Goal: Information Seeking & Learning: Learn about a topic

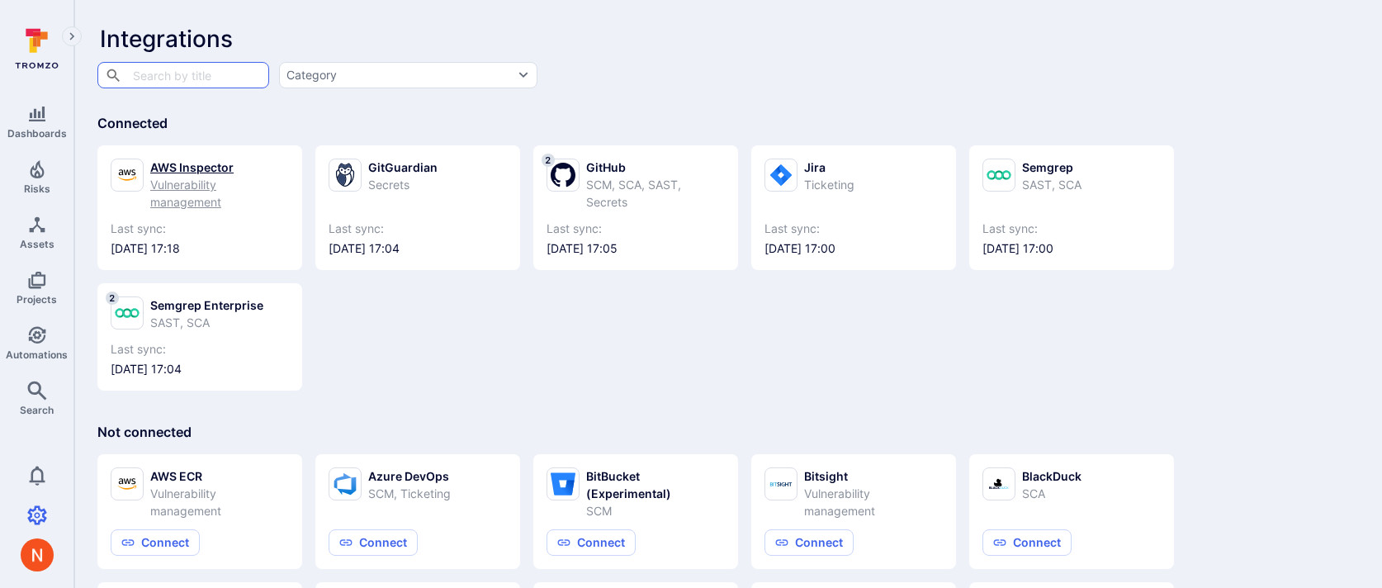
click at [214, 211] on link "AWS Inspector Vulnerability management Last sync: 2025/08/13 at 17:18" at bounding box center [200, 207] width 178 height 98
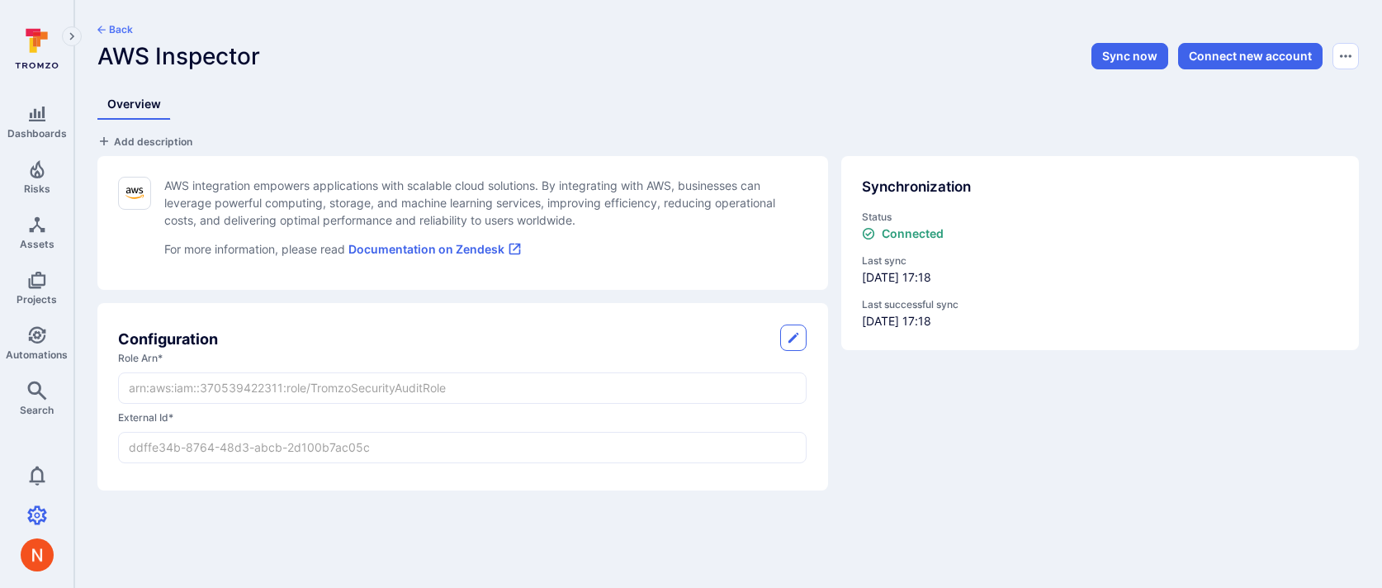
click at [1130, 42] on div "Sync now Connect new account" at bounding box center [1148, 55] width 421 height 27
click at [1124, 56] on button "Sync now" at bounding box center [1129, 56] width 77 height 26
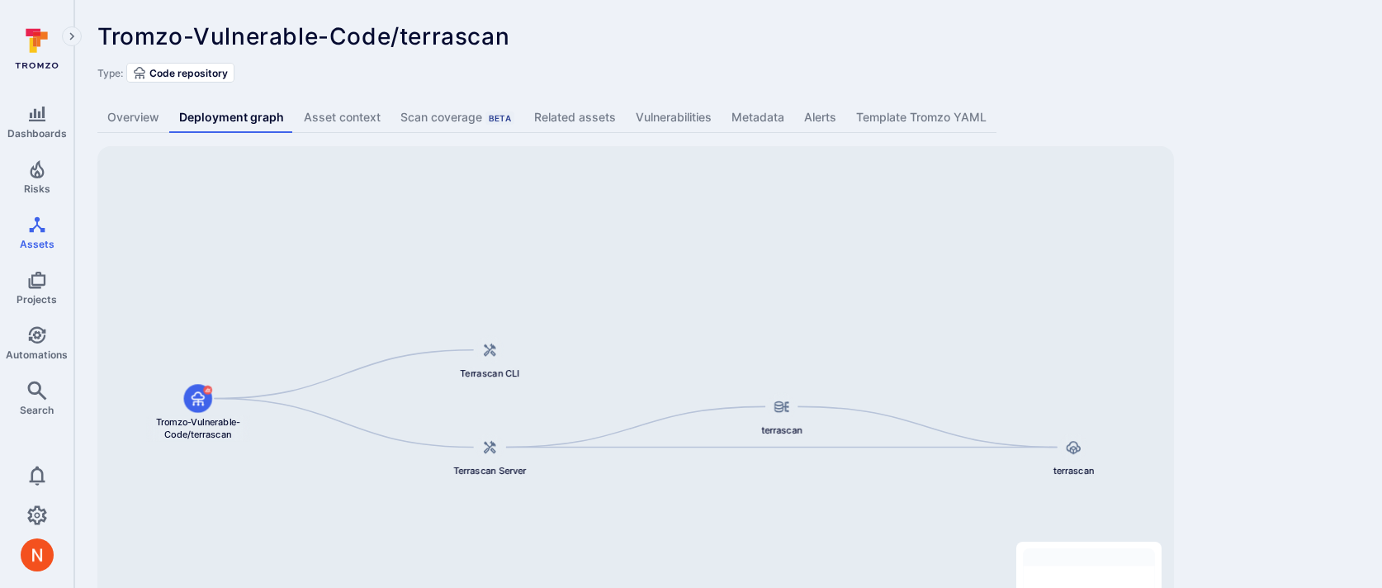
scroll to position [102, 0]
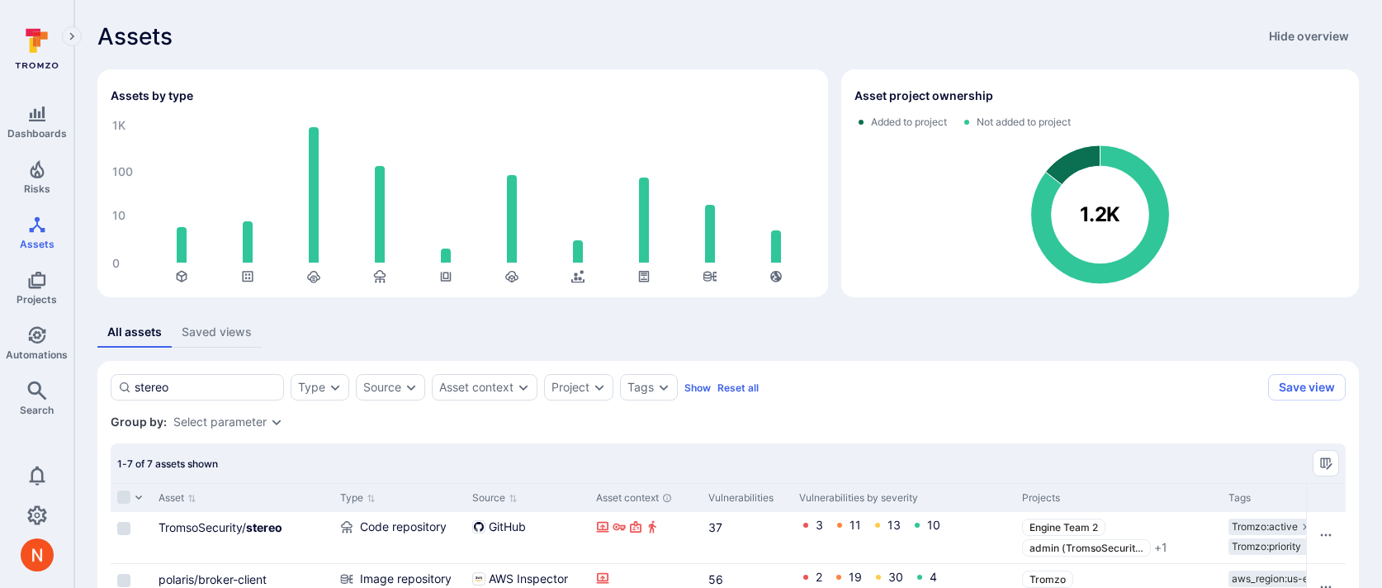
scroll to position [291, 0]
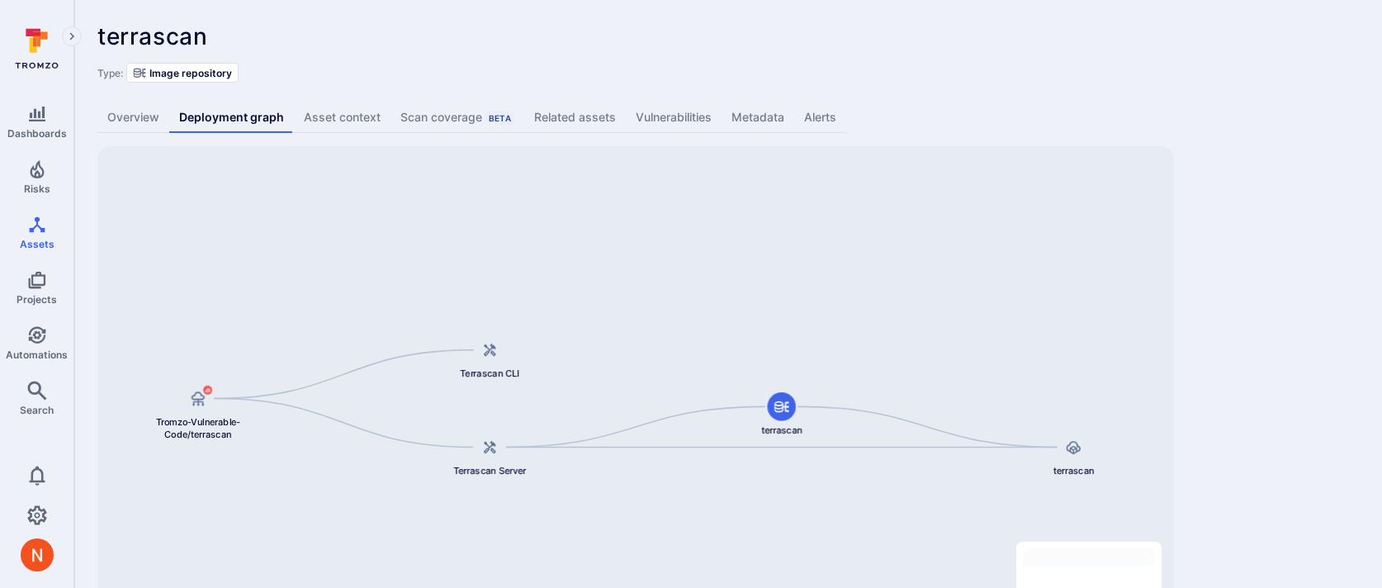
scroll to position [102, 0]
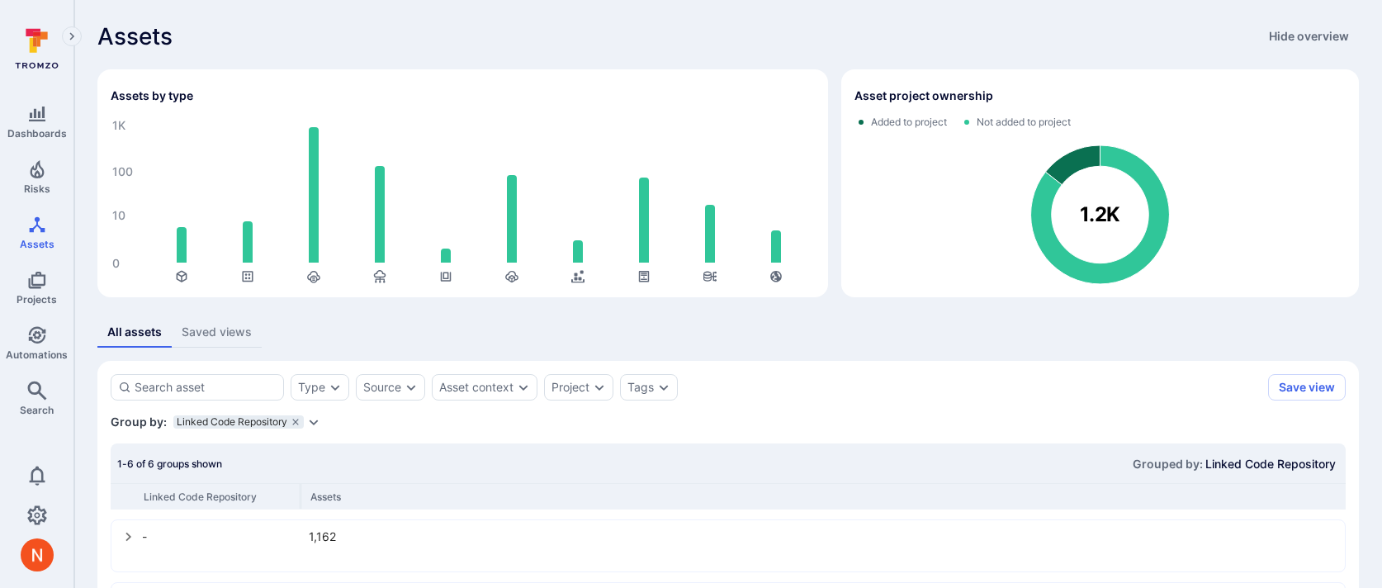
scroll to position [343, 0]
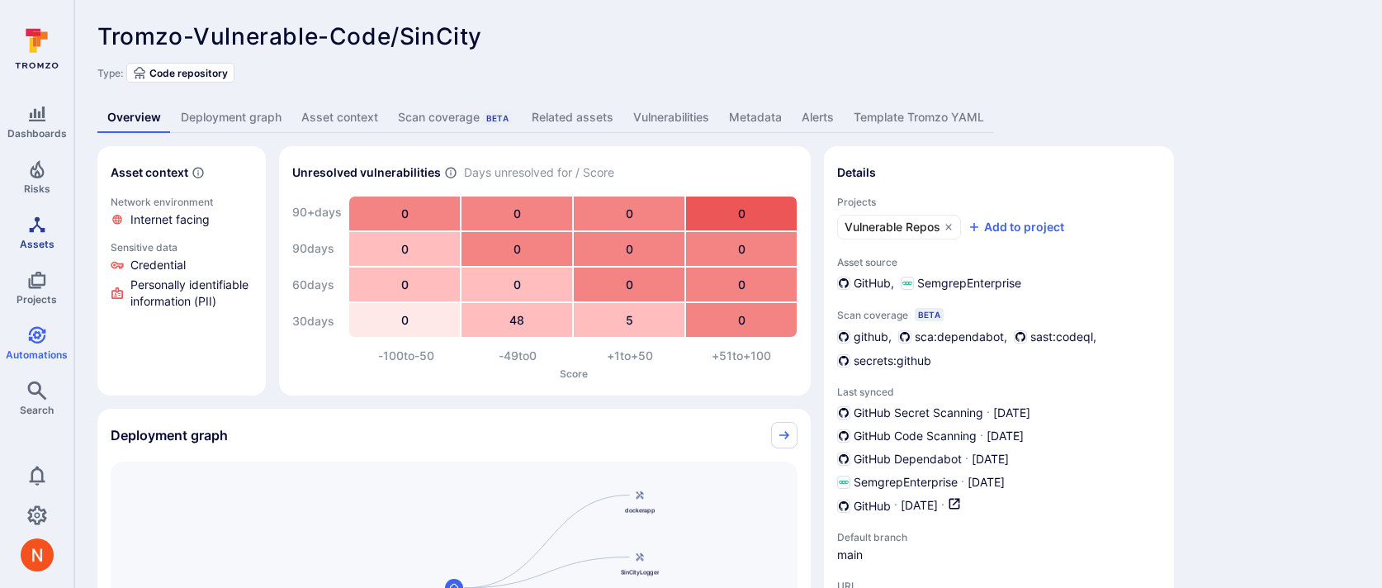
click at [26, 244] on span "Assets" at bounding box center [37, 244] width 35 height 12
click at [258, 117] on link "Deployment graph" at bounding box center [231, 117] width 121 height 31
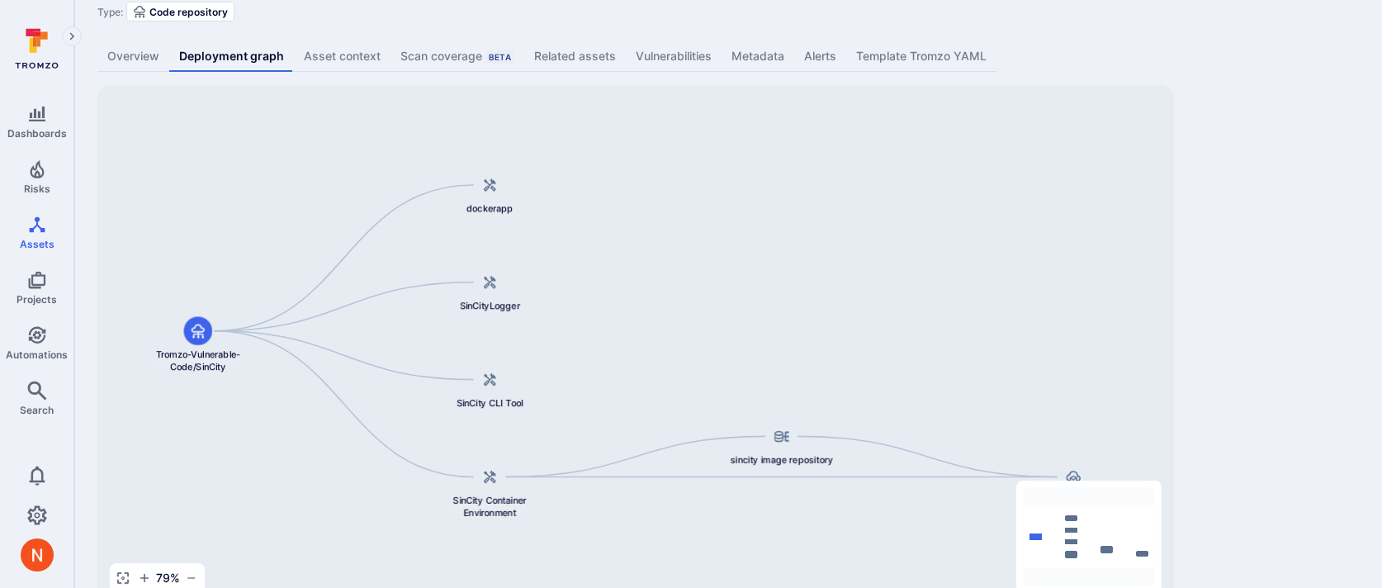
scroll to position [81, 0]
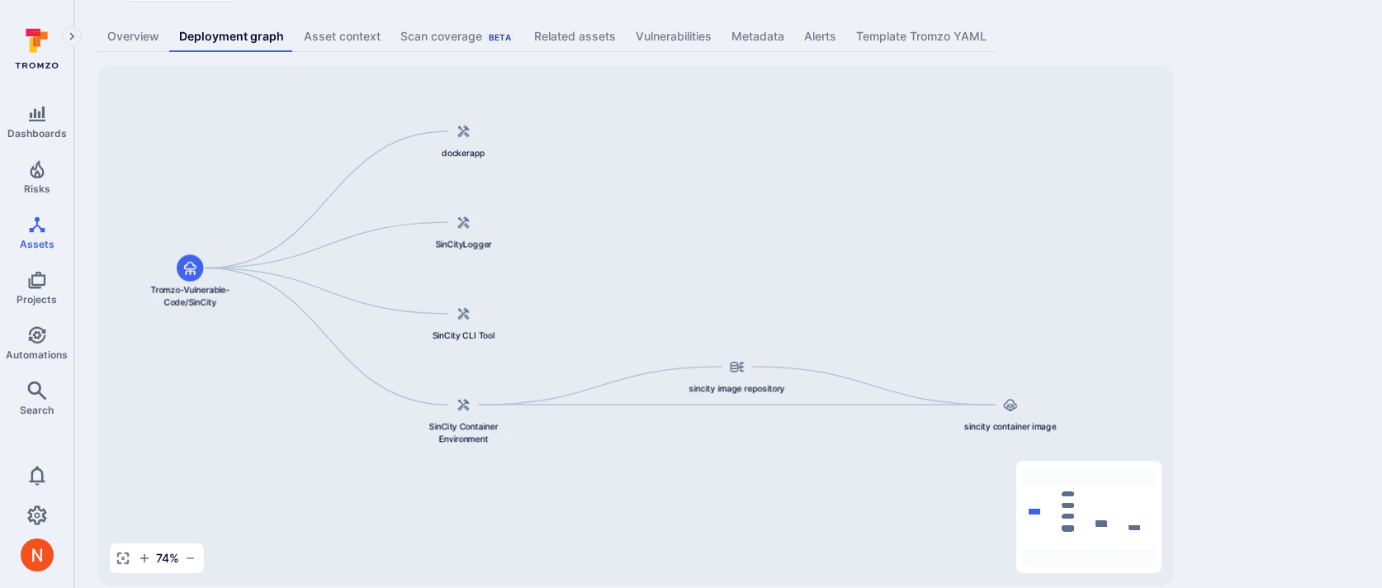
drag, startPoint x: 1117, startPoint y: 348, endPoint x: 1056, endPoint y: 303, distance: 75.4
click at [1056, 303] on div "sincity container image sincity image repository dockerapp Tromzo-Vulnerable-Co…" at bounding box center [635, 325] width 1076 height 520
click at [1239, 178] on div "Tromzo-Vulnerable-Code/SinCity ... Show more Type: Code repository Overview Dep…" at bounding box center [727, 263] width 1307 height 689
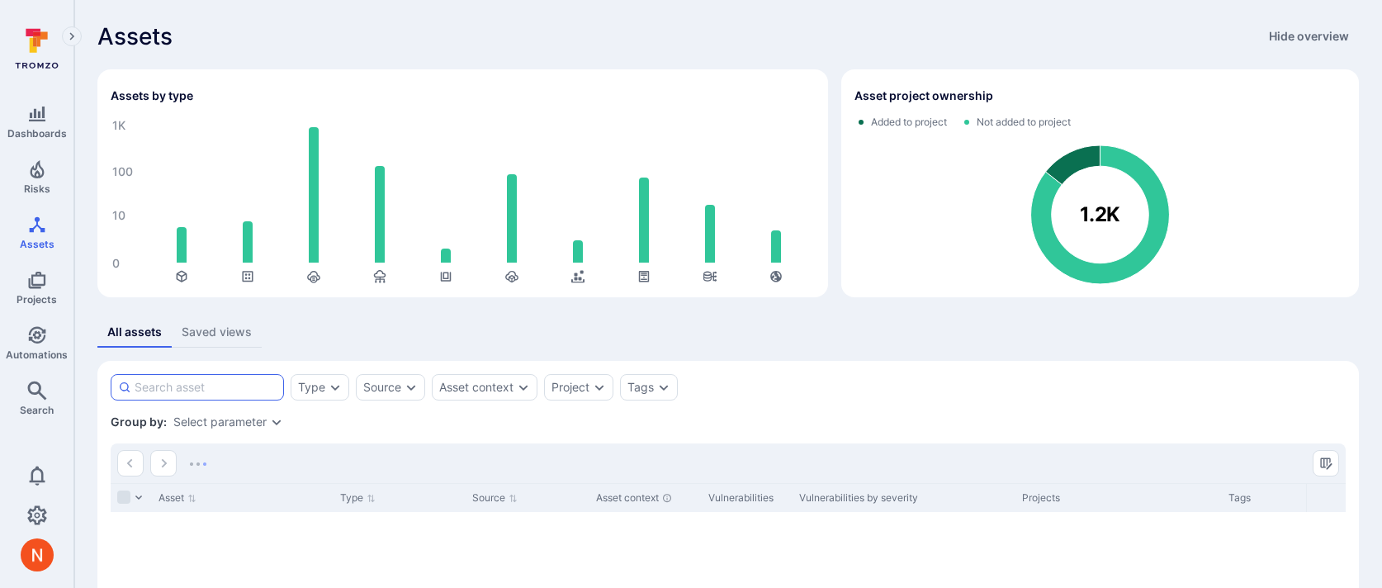
click at [240, 381] on input at bounding box center [206, 387] width 142 height 17
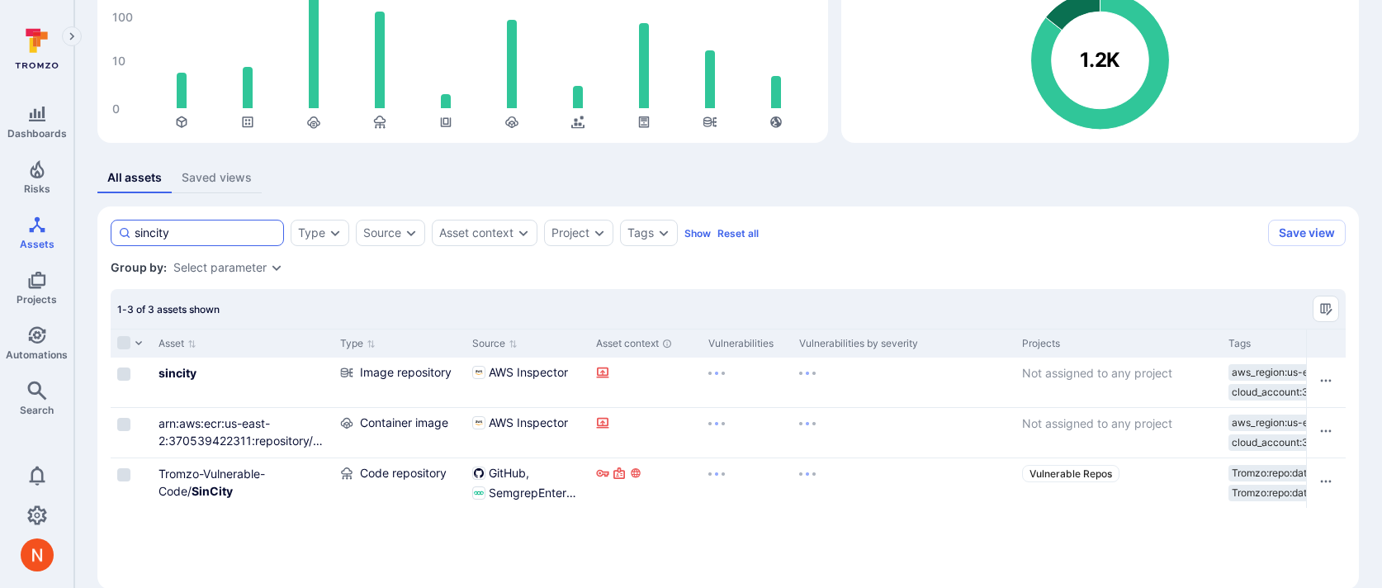
scroll to position [179, 0]
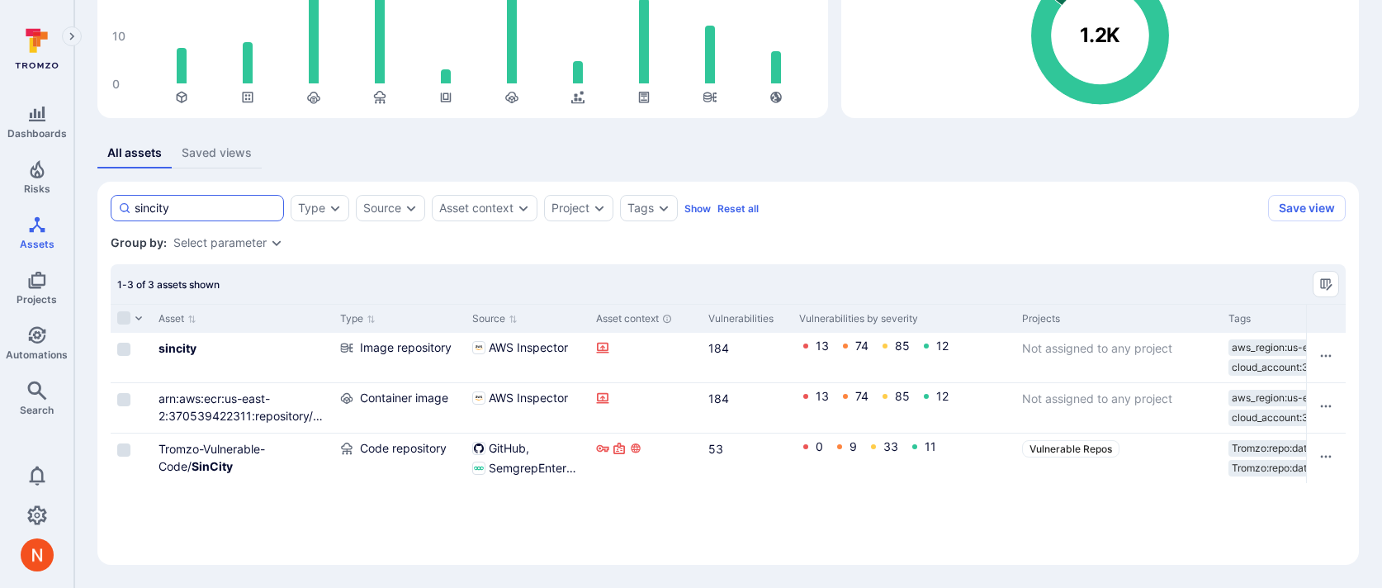
type input "sincity"
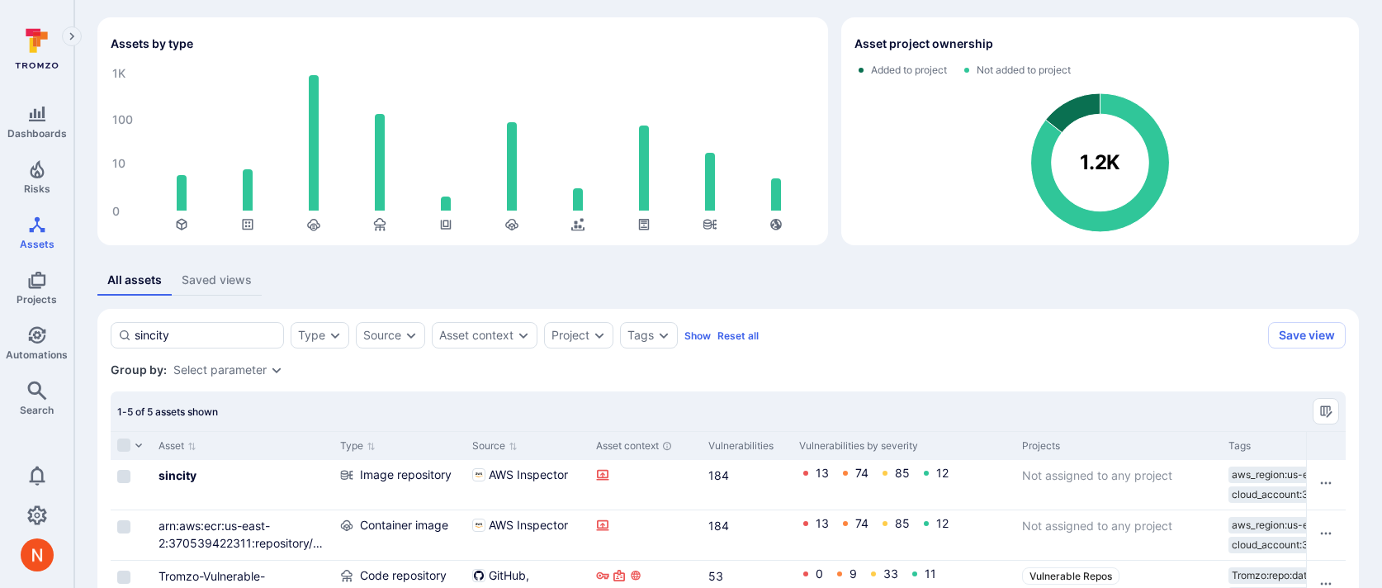
scroll to position [211, 0]
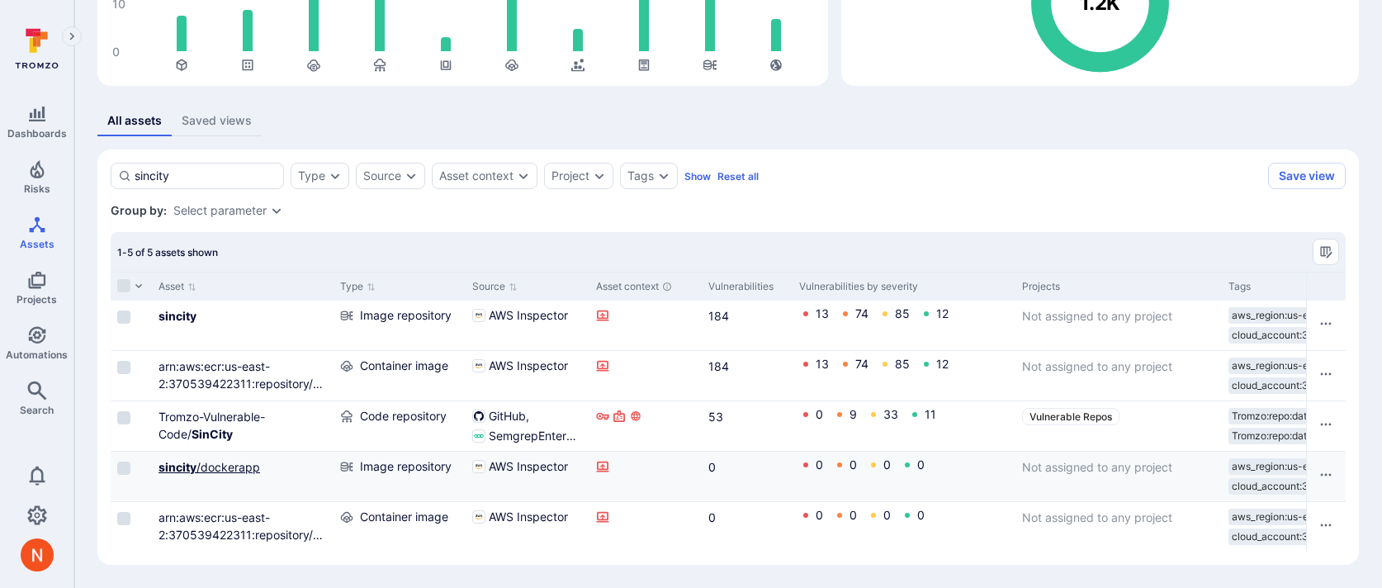
click at [220, 466] on link "sincity /dockerapp" at bounding box center [209, 467] width 102 height 14
click at [223, 423] on link "Tromzo-Vulnerable-Code/ SinCity" at bounding box center [211, 424] width 106 height 31
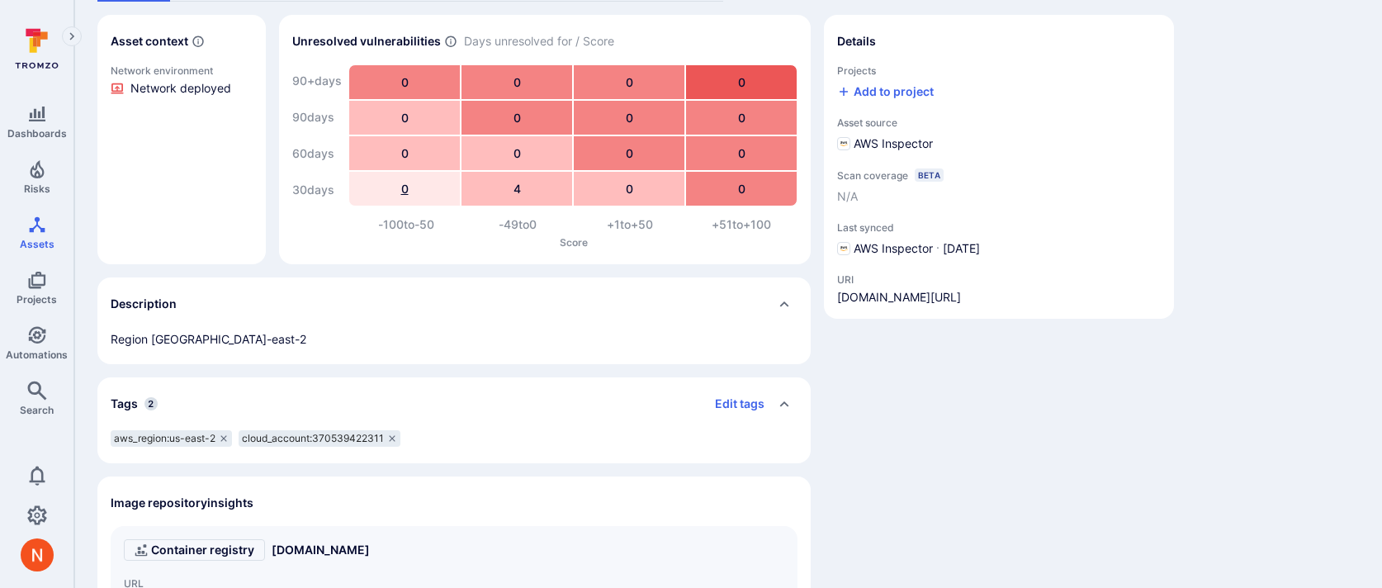
scroll to position [201, 0]
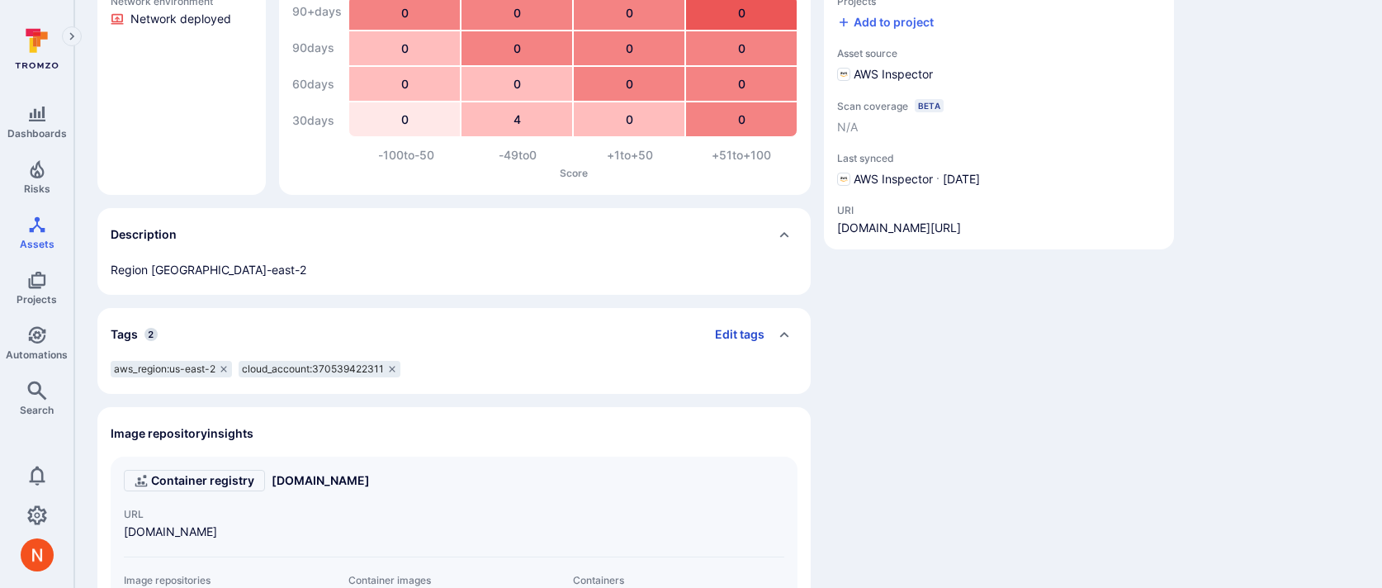
click at [726, 337] on button "Edit tags" at bounding box center [733, 334] width 63 height 26
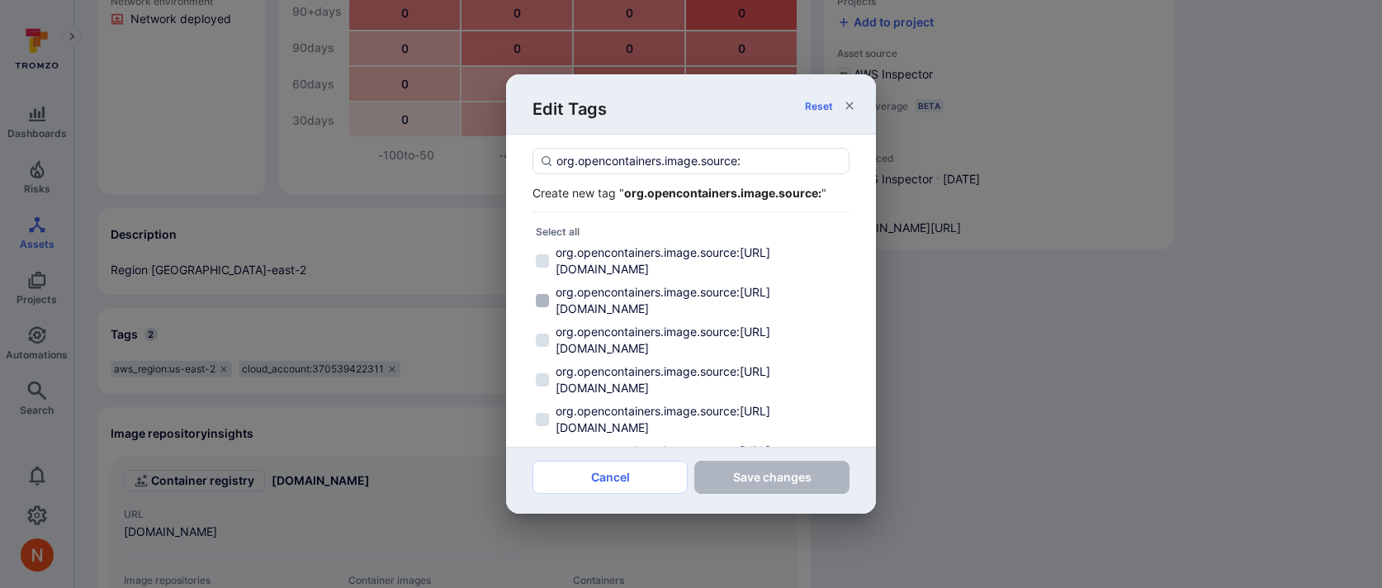
paste input "[URL][DOMAIN_NAME]"
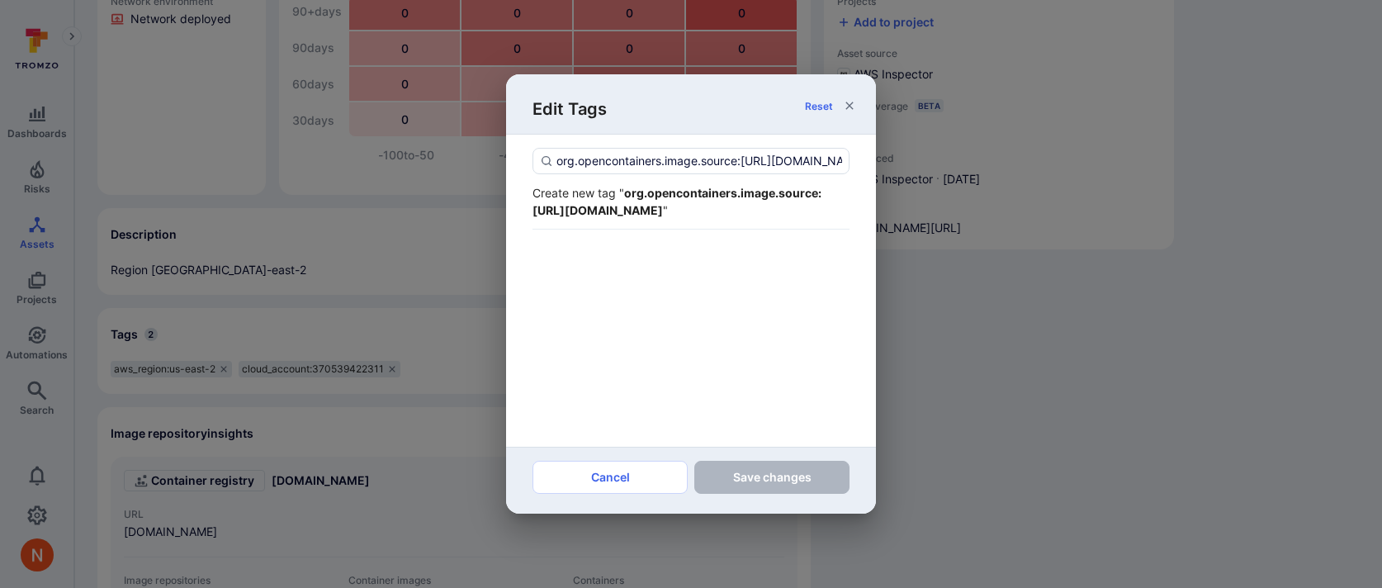
scroll to position [0, 186]
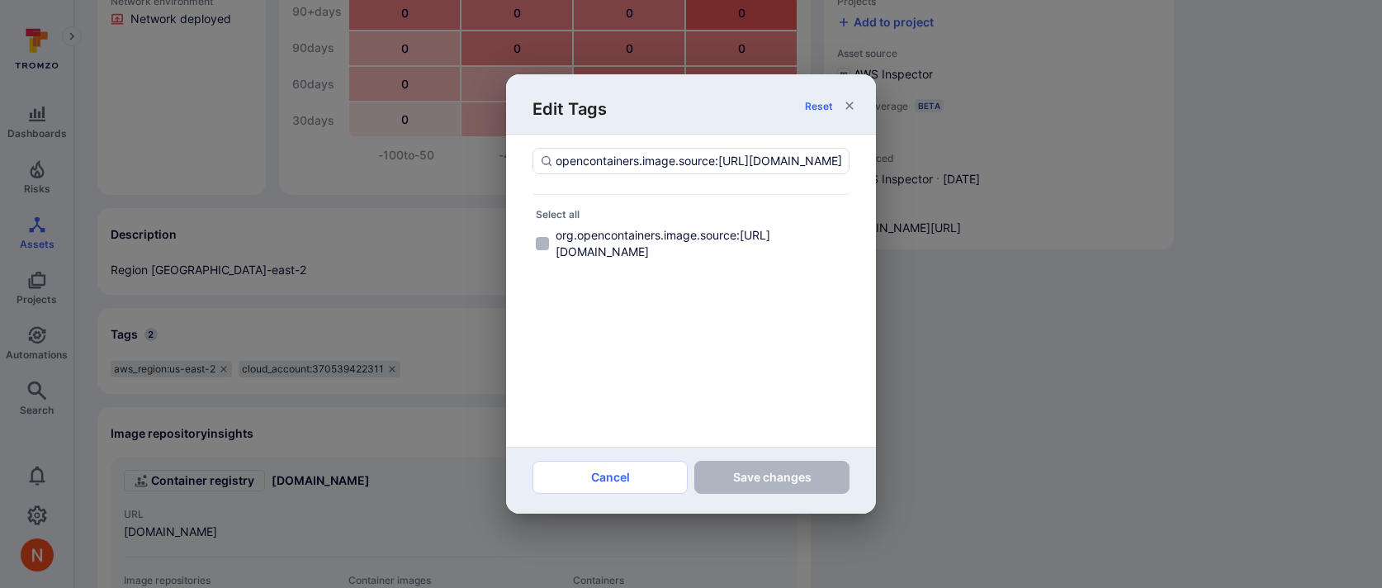
type input "org.opencontainers.image.source:[URL][DOMAIN_NAME]"
click at [724, 246] on span "org.opencontainers.image.source:[URL][DOMAIN_NAME]" at bounding box center [700, 243] width 291 height 33
click at [549, 246] on input "org.opencontainers.image.source:[URL][DOMAIN_NAME]" at bounding box center [542, 243] width 13 height 13
checkbox input "true"
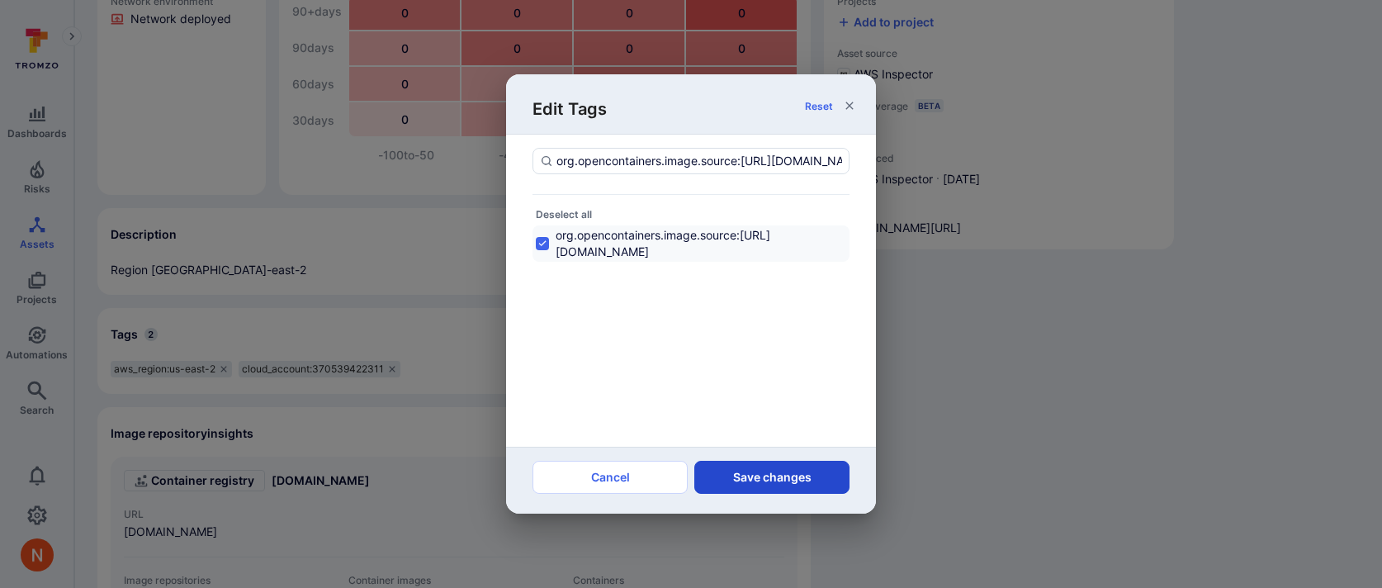
click at [771, 485] on button "Save changes" at bounding box center [771, 477] width 155 height 33
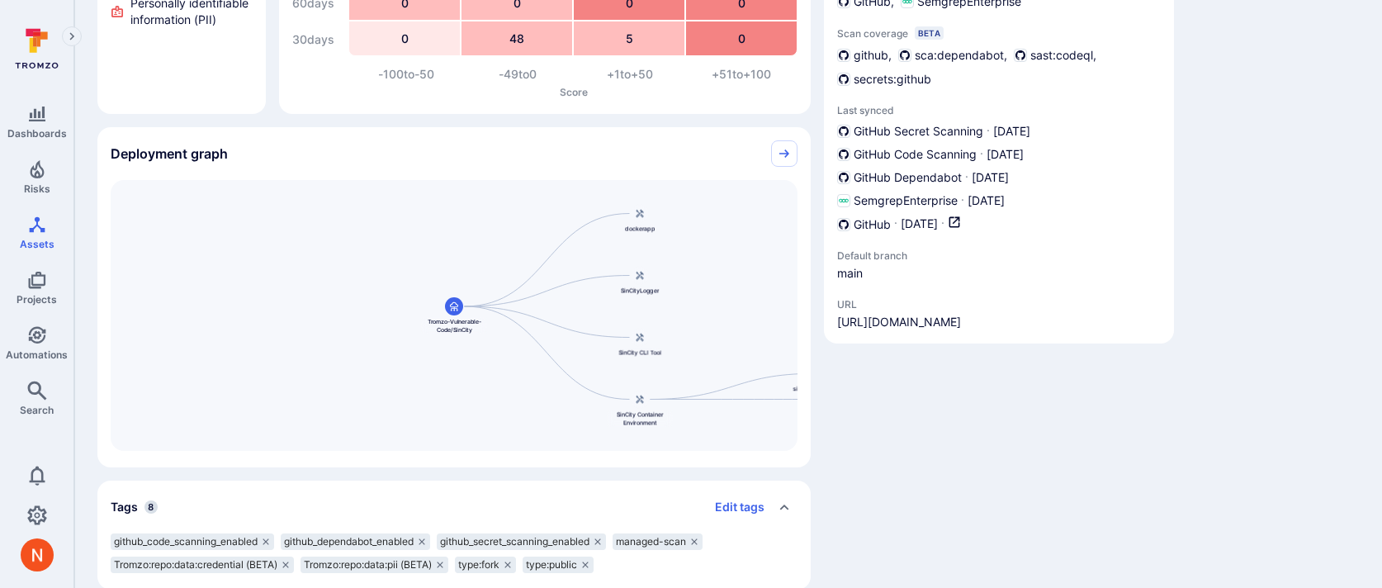
scroll to position [301, 0]
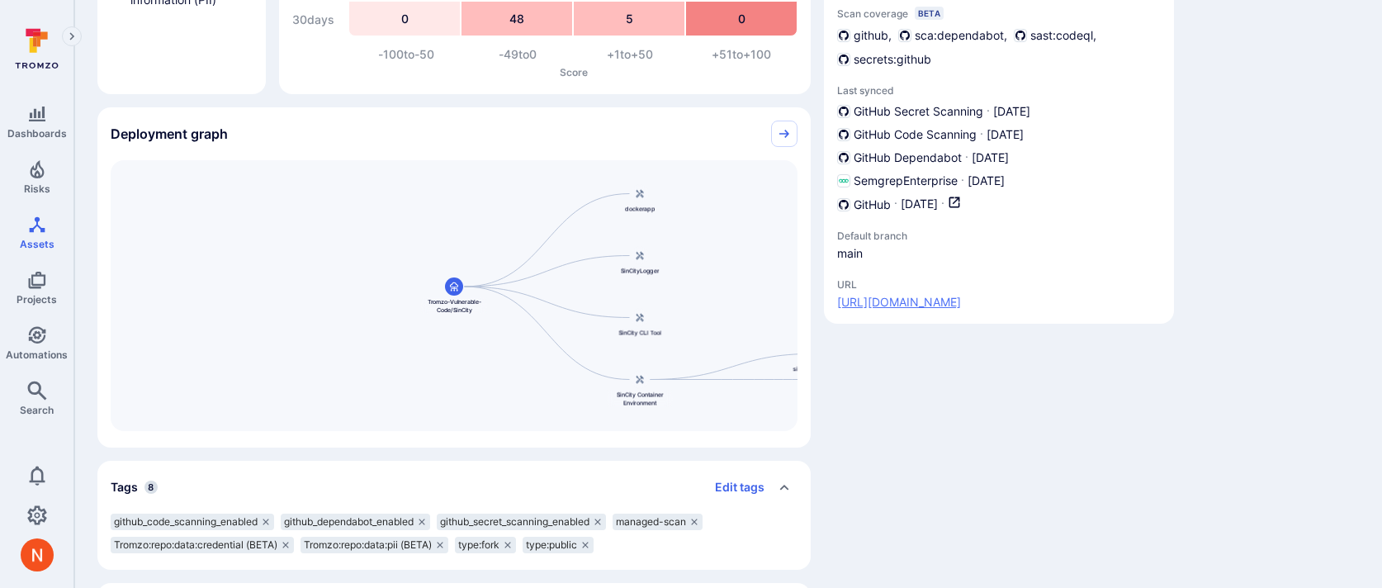
drag, startPoint x: 1132, startPoint y: 295, endPoint x: 837, endPoint y: 300, distance: 295.5
click at [837, 300] on div "URL https://github.com/Tromzo-Vulnerable-Code/SinCity" at bounding box center [999, 294] width 324 height 32
copy link "https://github.com/Tromzo-Vulnerable-Code/SinCity"
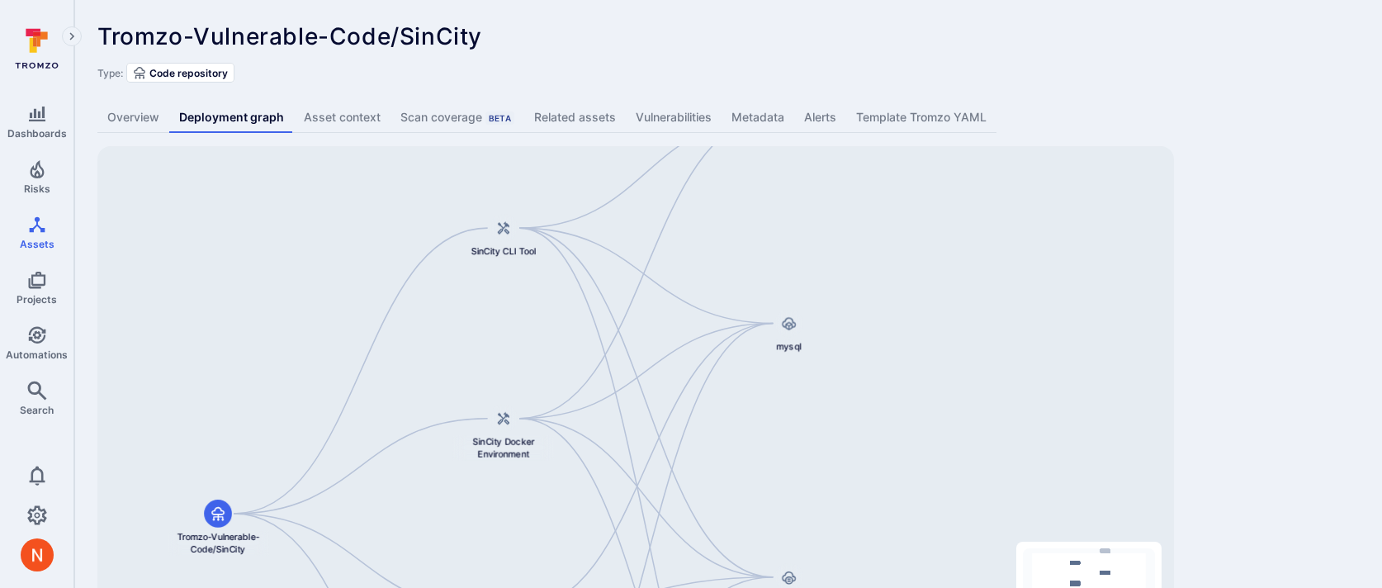
drag, startPoint x: 828, startPoint y: 267, endPoint x: 798, endPoint y: 400, distance: 137.0
click at [798, 400] on div "SinCity CLI Tool Tromzo-Vulnerable-Code/SinCity DockerApp SinCityLogger SinCity…" at bounding box center [635, 406] width 1076 height 520
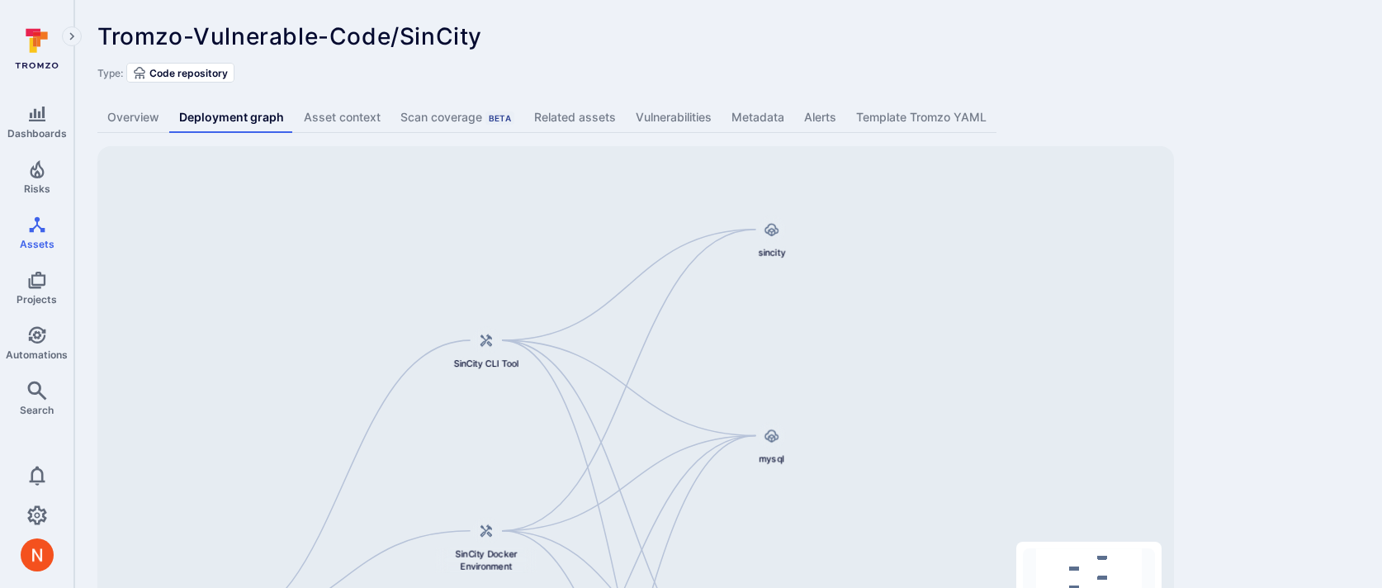
drag, startPoint x: 814, startPoint y: 278, endPoint x: 801, endPoint y: 366, distance: 88.5
click at [801, 367] on div "SinCity CLI Tool Tromzo-Vulnerable-Code/SinCity DockerApp SinCityLogger SinCity…" at bounding box center [635, 406] width 1076 height 520
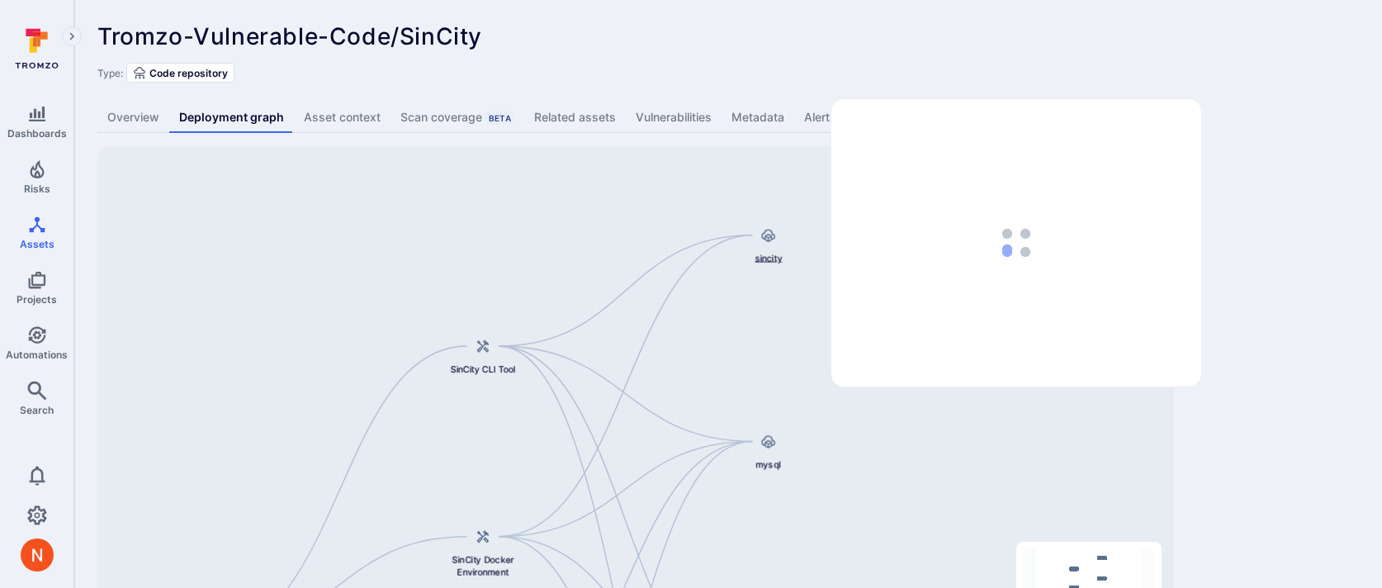
click at [768, 240] on icon at bounding box center [768, 235] width 14 height 12
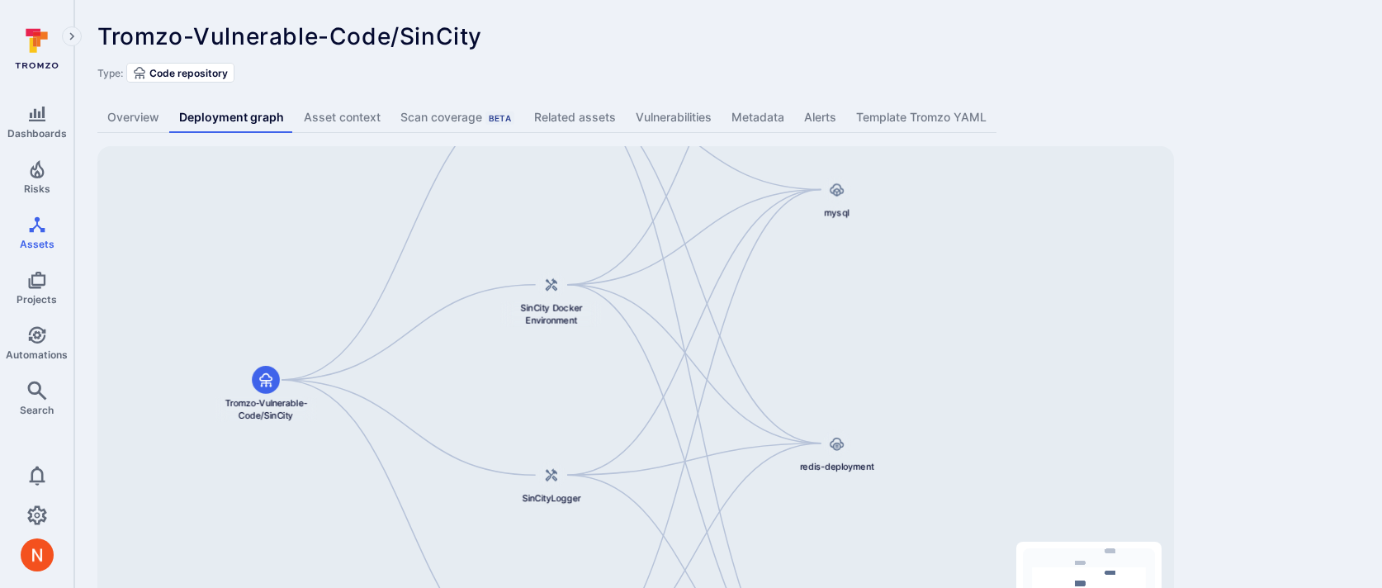
drag, startPoint x: 769, startPoint y: 362, endPoint x: 853, endPoint y: 94, distance: 280.4
click at [852, 95] on div "Tromzo-Vulnerable-Code/SinCity ... Show more Type: Code repository Overview Dep…" at bounding box center [727, 344] width 1307 height 689
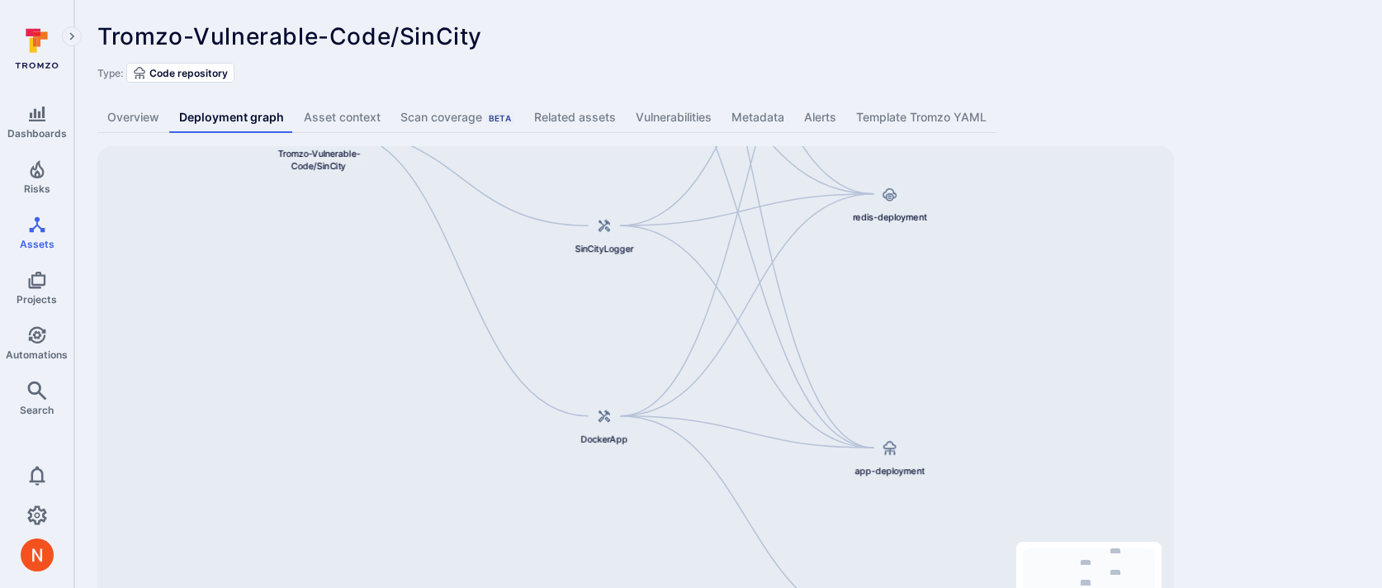
drag, startPoint x: 826, startPoint y: 305, endPoint x: 865, endPoint y: 70, distance: 237.6
click at [865, 70] on div "Tromzo-Vulnerable-Code/SinCity ... Show more Type: Code repository Overview Dep…" at bounding box center [727, 344] width 1307 height 689
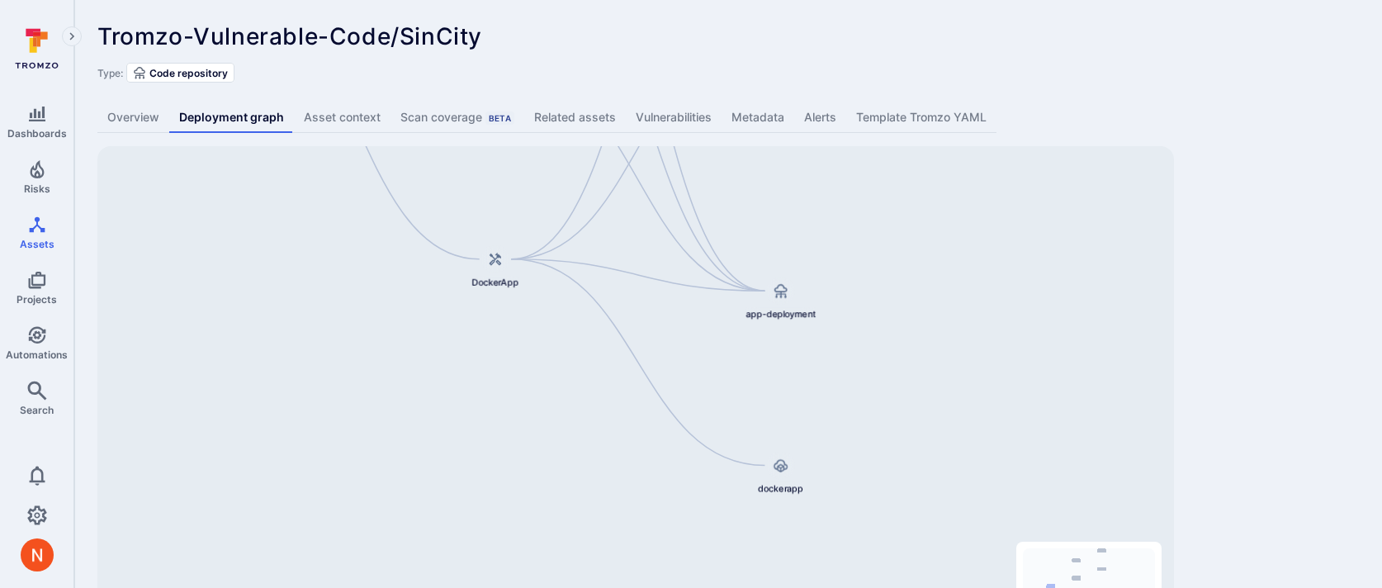
drag, startPoint x: 831, startPoint y: 358, endPoint x: 740, endPoint y: 219, distance: 166.9
click at [740, 219] on div "SinCity CLI Tool Tromzo-Vulnerable-Code/SinCity DockerApp SinCityLogger SinCity…" at bounding box center [635, 406] width 1076 height 520
click at [787, 489] on span "dockerapp" at bounding box center [780, 487] width 45 height 12
click at [773, 412] on div "SinCity CLI Tool Tromzo-Vulnerable-Code/SinCity DockerApp SinCityLogger SinCity…" at bounding box center [635, 406] width 1076 height 520
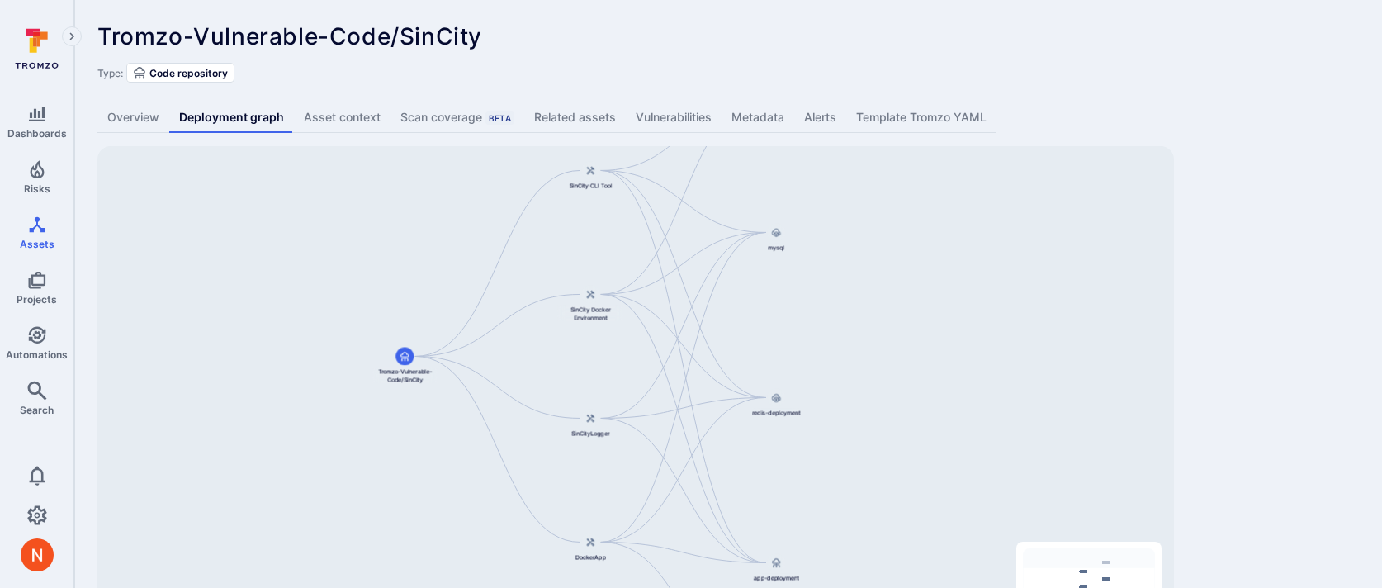
drag, startPoint x: 801, startPoint y: 210, endPoint x: 800, endPoint y: 447, distance: 236.9
click at [800, 446] on div "SinCity CLI Tool Tromzo-Vulnerable-Code/SinCity DockerApp SinCityLogger SinCity…" at bounding box center [635, 406] width 1076 height 520
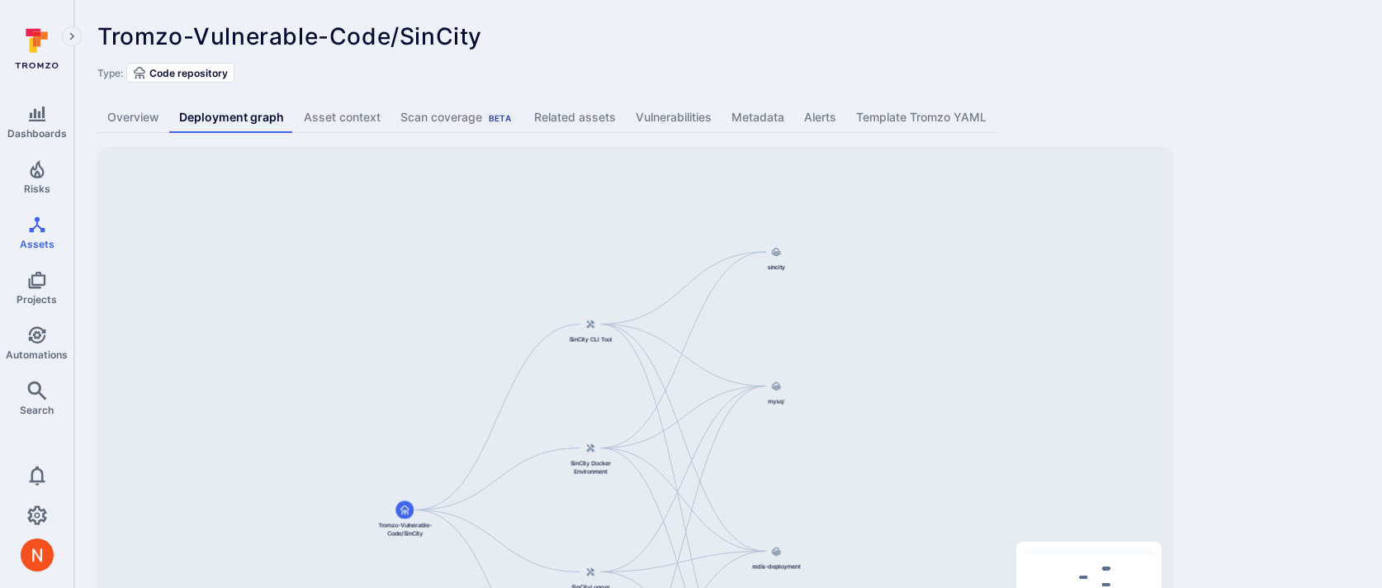
drag, startPoint x: 801, startPoint y: 314, endPoint x: 801, endPoint y: 461, distance: 146.9
click at [801, 461] on div "SinCity CLI Tool Tromzo-Vulnerable-Code/SinCity DockerApp SinCityLogger SinCity…" at bounding box center [635, 406] width 1076 height 520
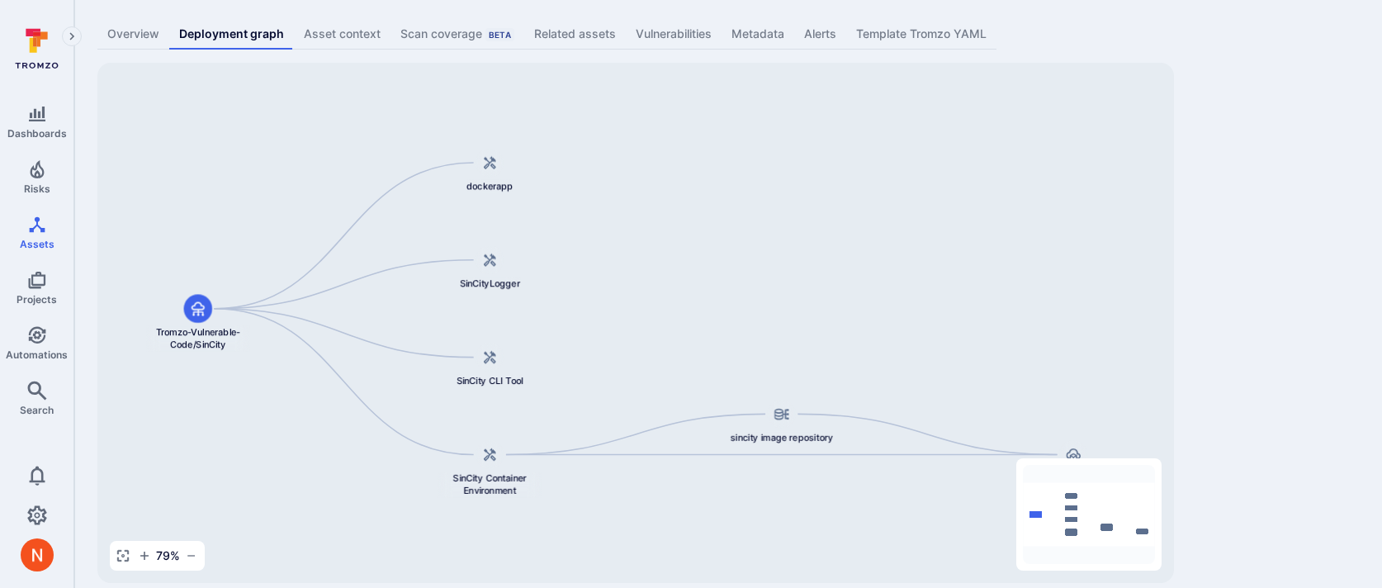
scroll to position [102, 0]
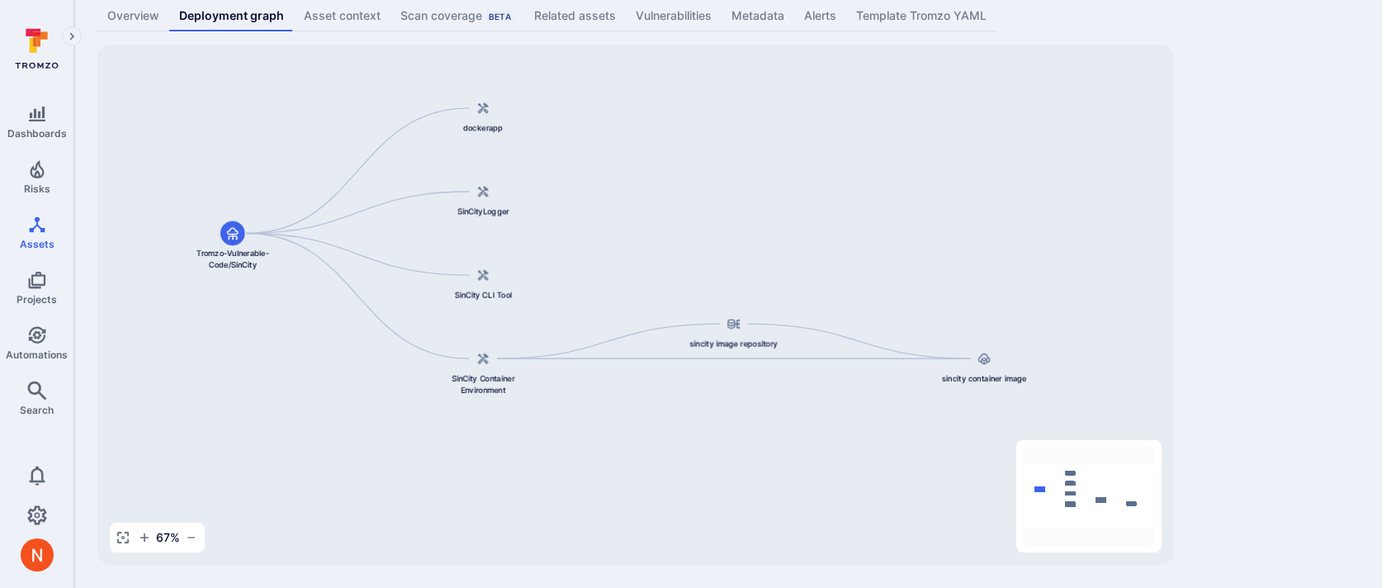
drag, startPoint x: 927, startPoint y: 260, endPoint x: 869, endPoint y: 207, distance: 78.3
click at [869, 207] on div "sincity container image sincity image repository dockerapp Tromzo-Vulnerable-Co…" at bounding box center [635, 305] width 1076 height 520
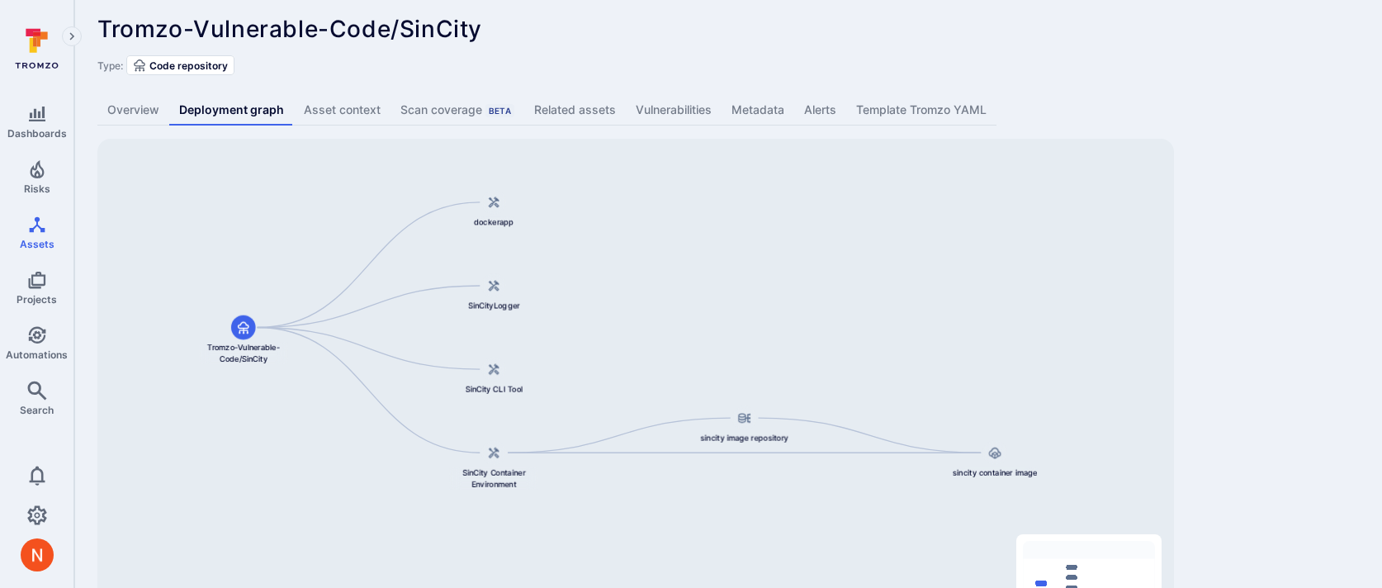
scroll to position [0, 0]
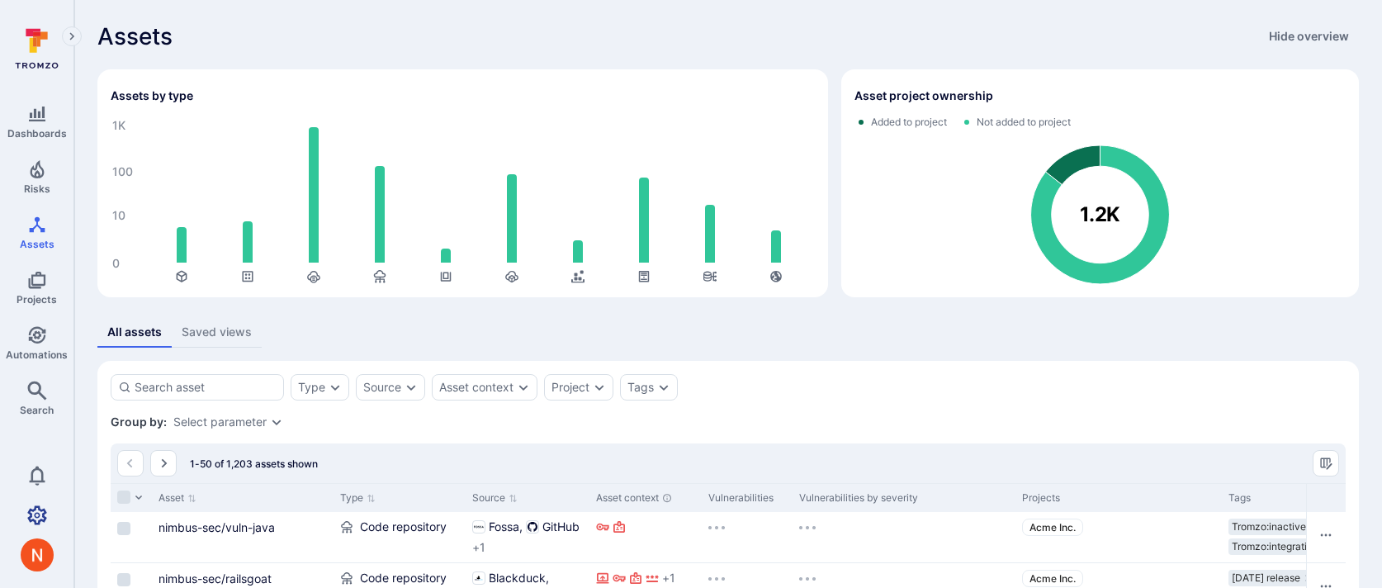
click at [21, 524] on link "Settings" at bounding box center [36, 515] width 73 height 33
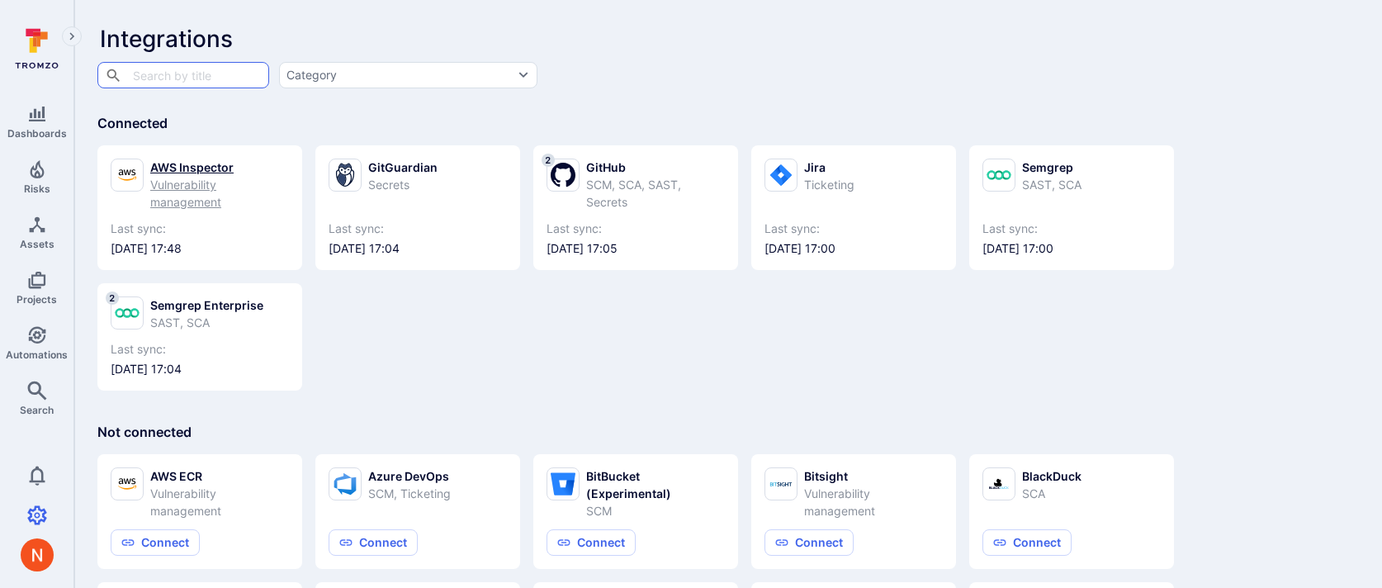
click at [239, 197] on div "Vulnerability management" at bounding box center [219, 193] width 139 height 35
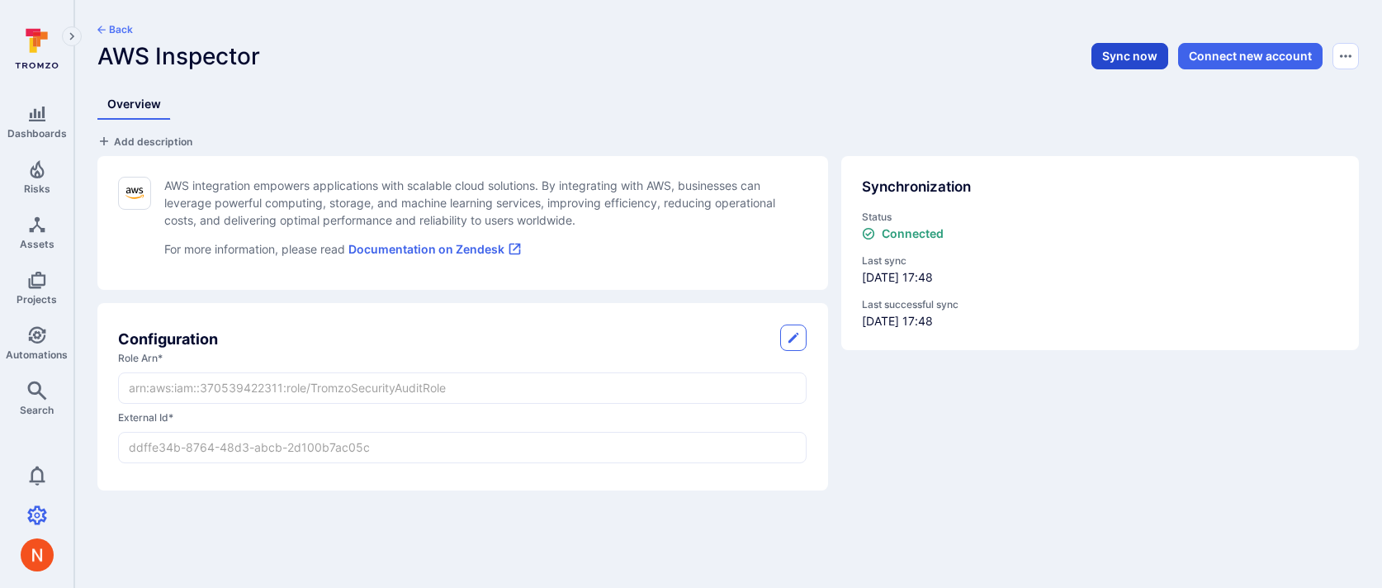
click at [1122, 53] on button "Sync now" at bounding box center [1129, 56] width 77 height 26
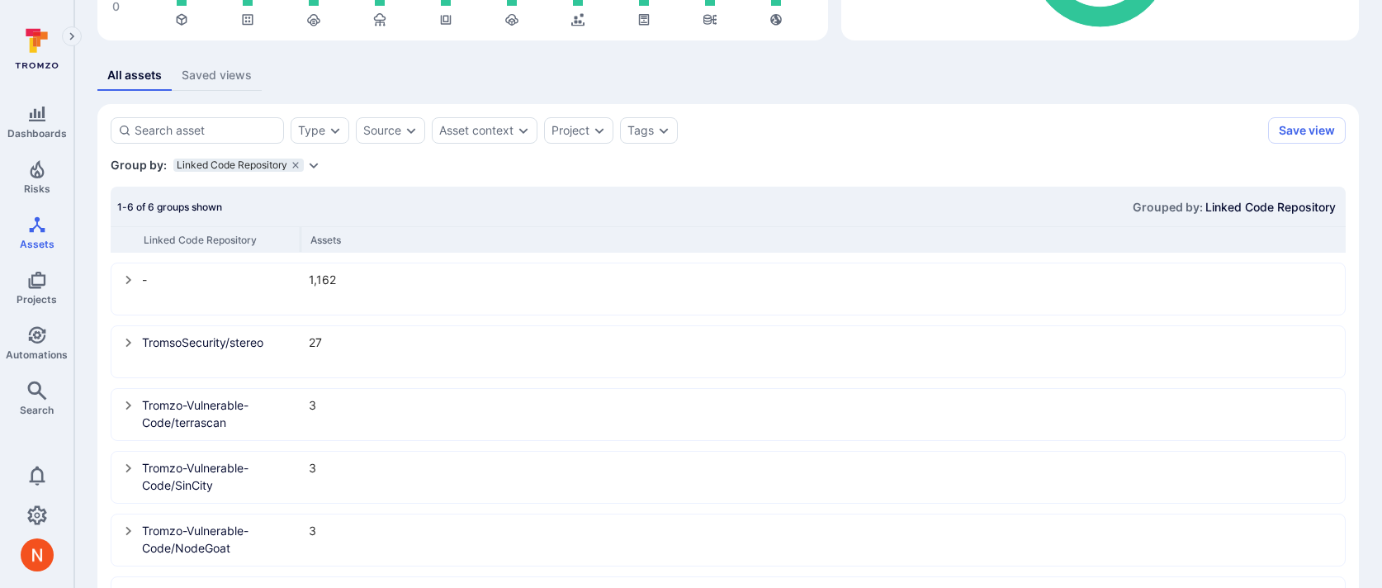
scroll to position [333, 0]
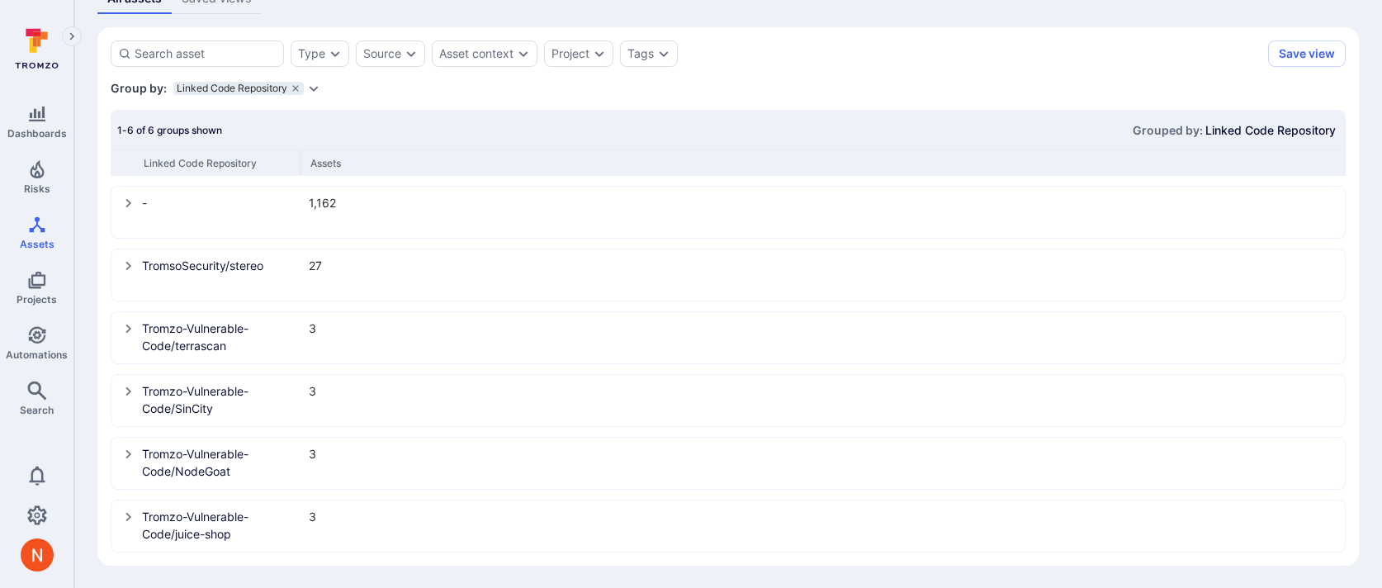
click at [121, 397] on div "Tromzo-Vulnerable-Code/SinCity 3" at bounding box center [727, 401] width 1231 height 50
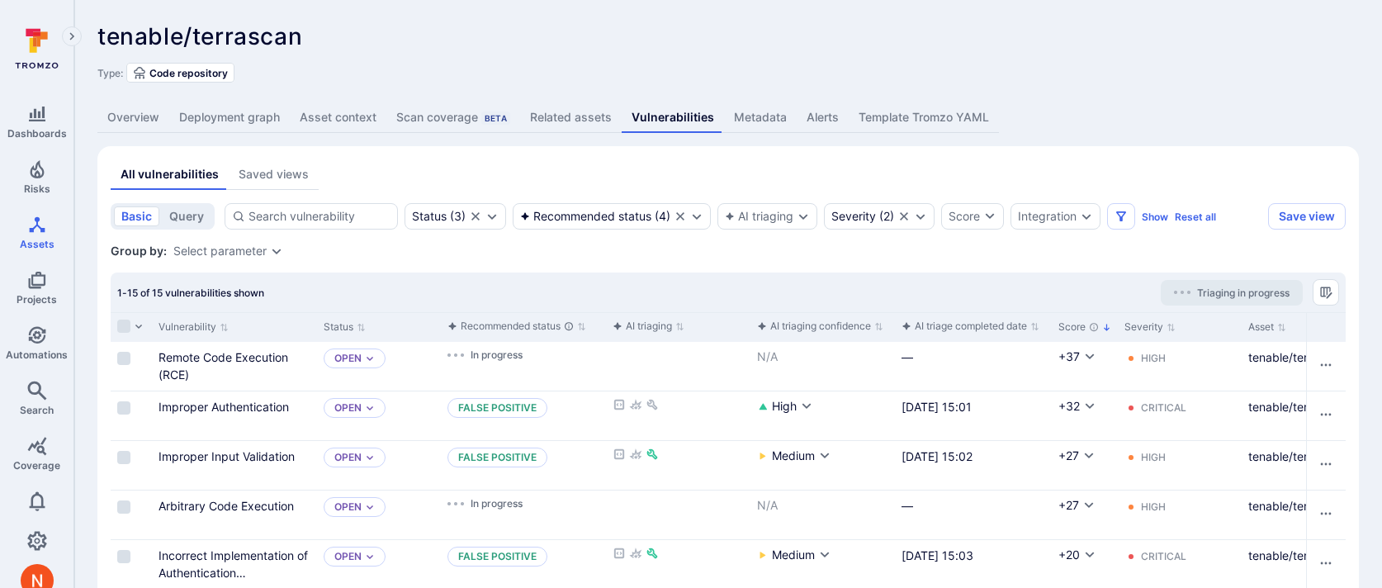
scroll to position [128, 0]
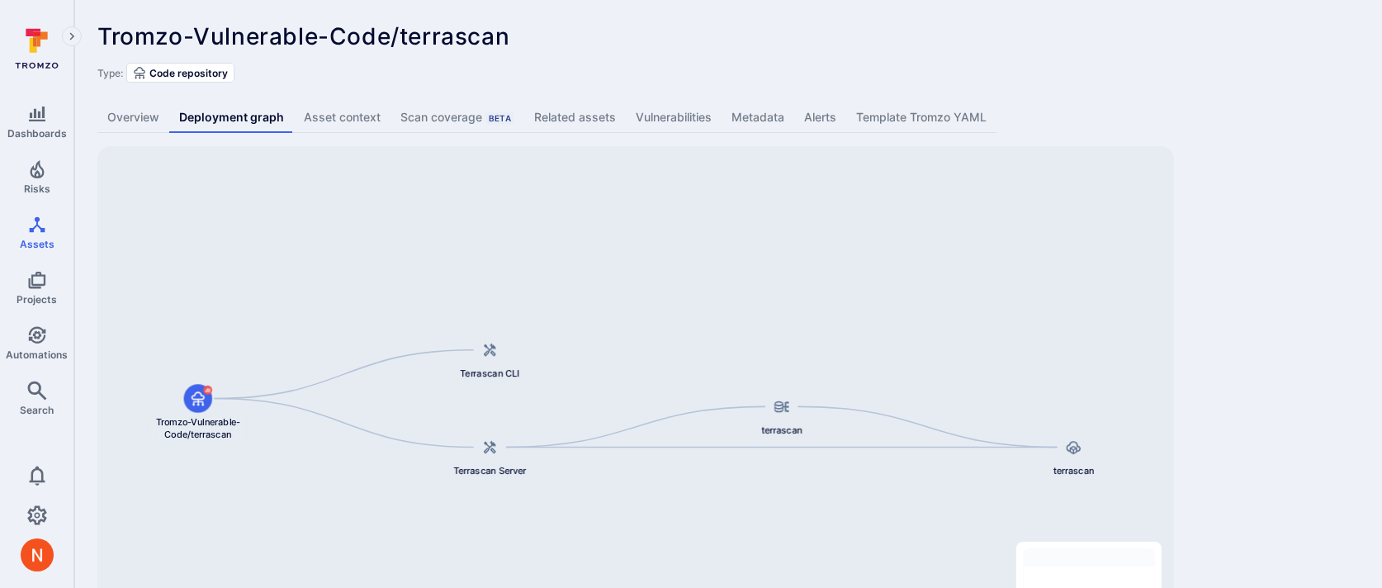
scroll to position [102, 0]
